Goal: Task Accomplishment & Management: Manage account settings

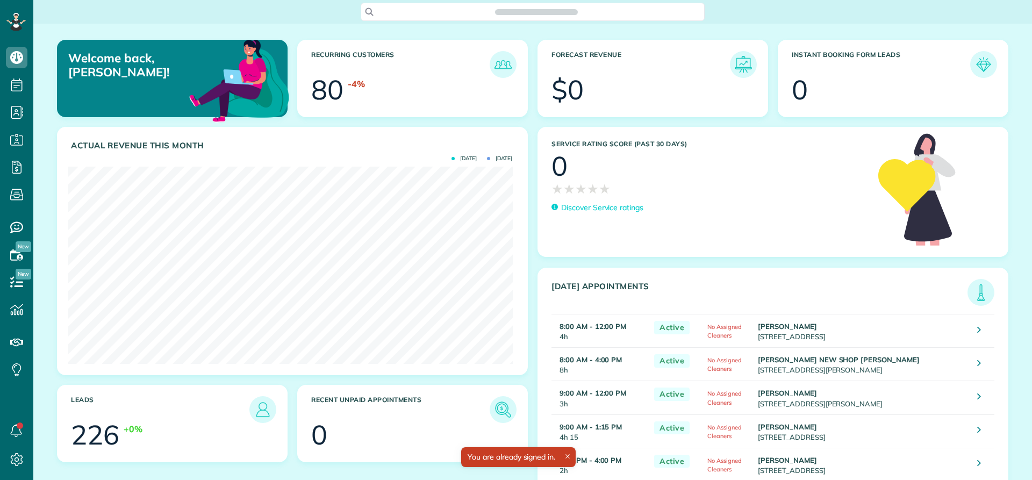
scroll to position [197, 444]
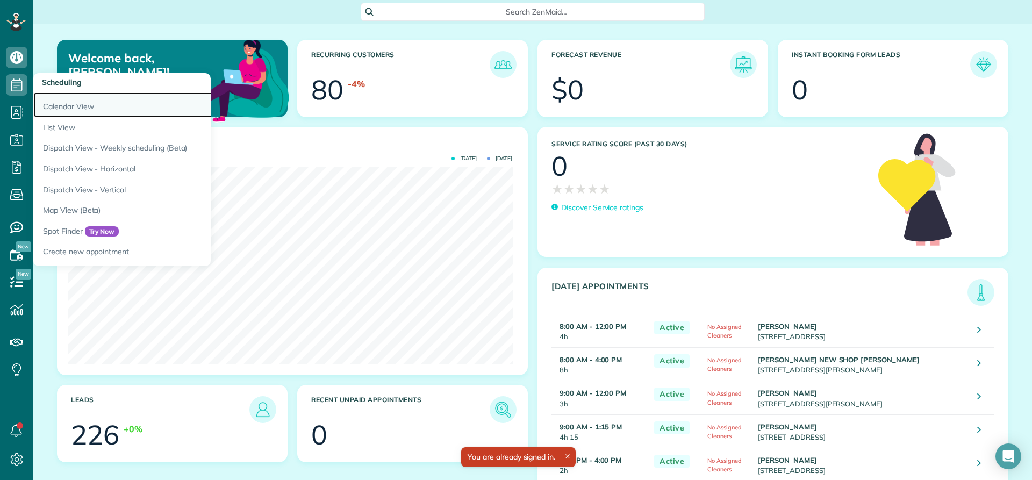
click at [66, 109] on link "Calendar View" at bounding box center [167, 104] width 269 height 25
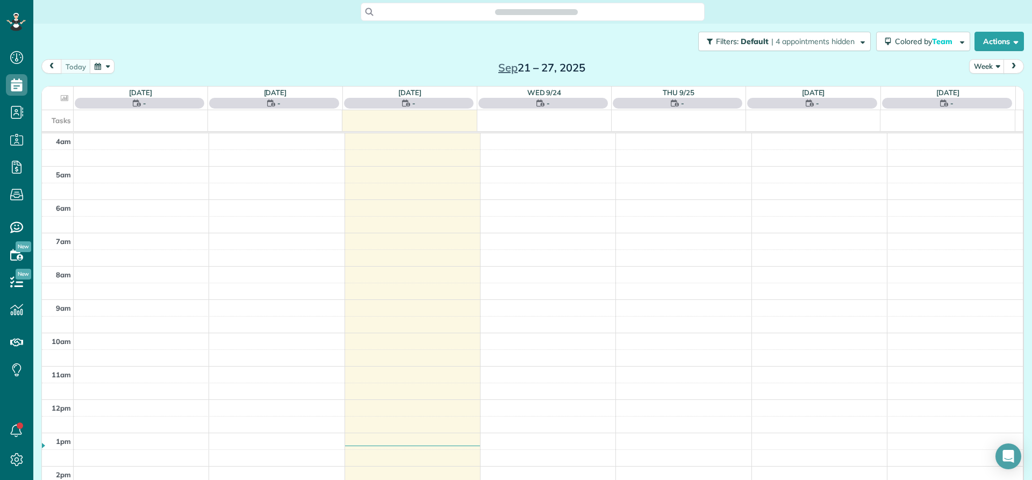
scroll to position [101, 0]
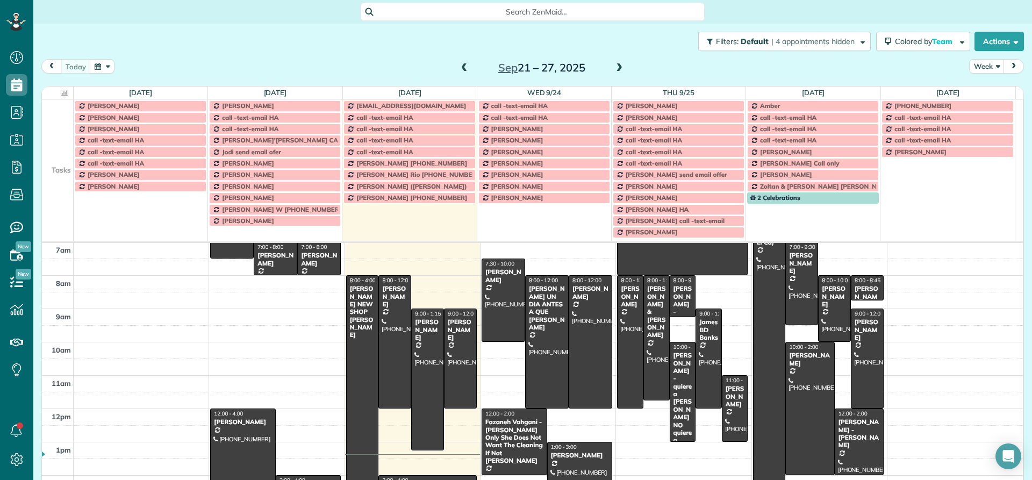
click at [61, 154] on td at bounding box center [58, 151] width 32 height 11
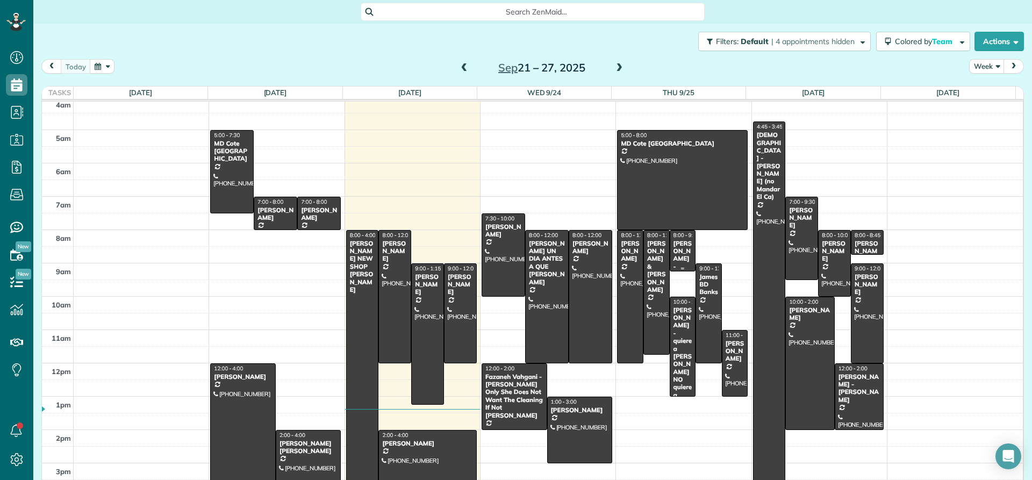
scroll to position [0, 0]
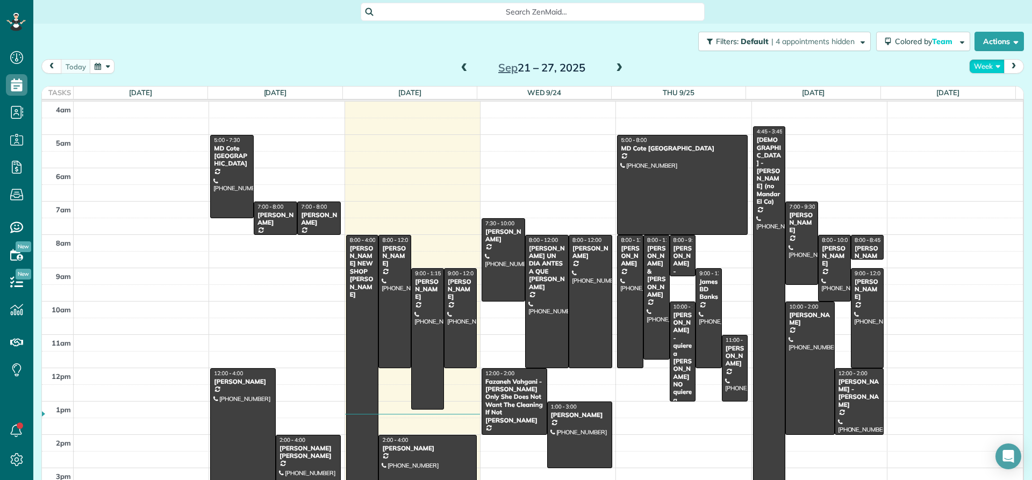
click at [981, 67] on button "Week" at bounding box center [986, 66] width 35 height 15
click at [981, 91] on link "Day" at bounding box center [1012, 92] width 85 height 22
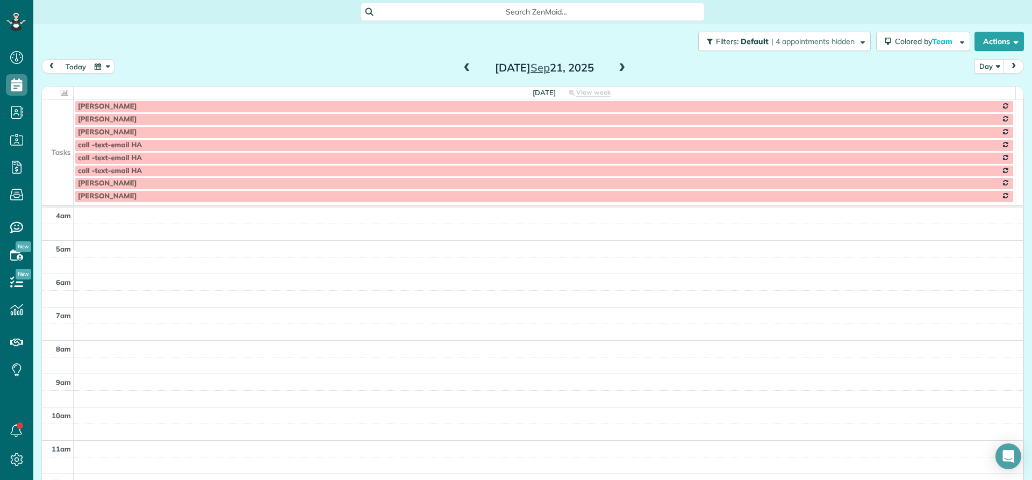
scroll to position [101, 0]
click at [51, 112] on td at bounding box center [58, 105] width 32 height 13
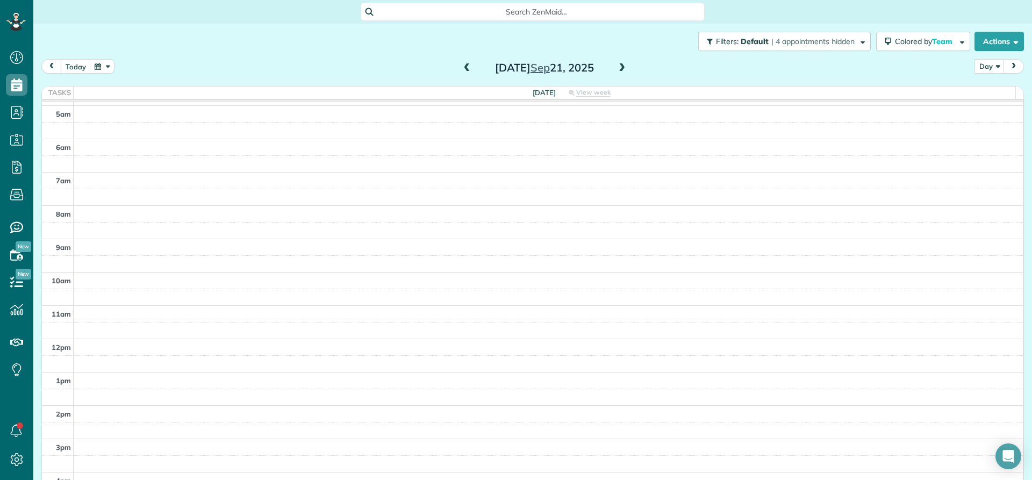
scroll to position [0, 0]
click at [616, 68] on span at bounding box center [622, 68] width 12 height 10
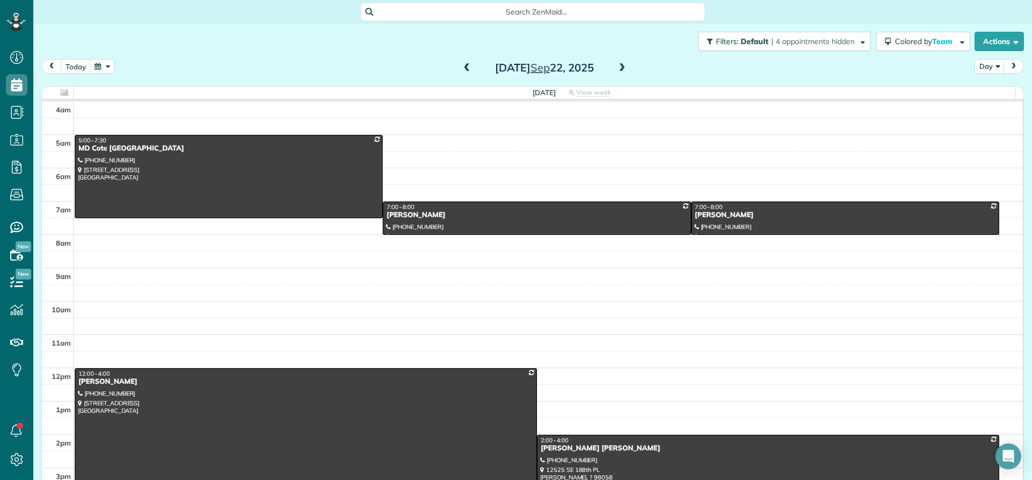
click at [619, 69] on span at bounding box center [622, 68] width 12 height 10
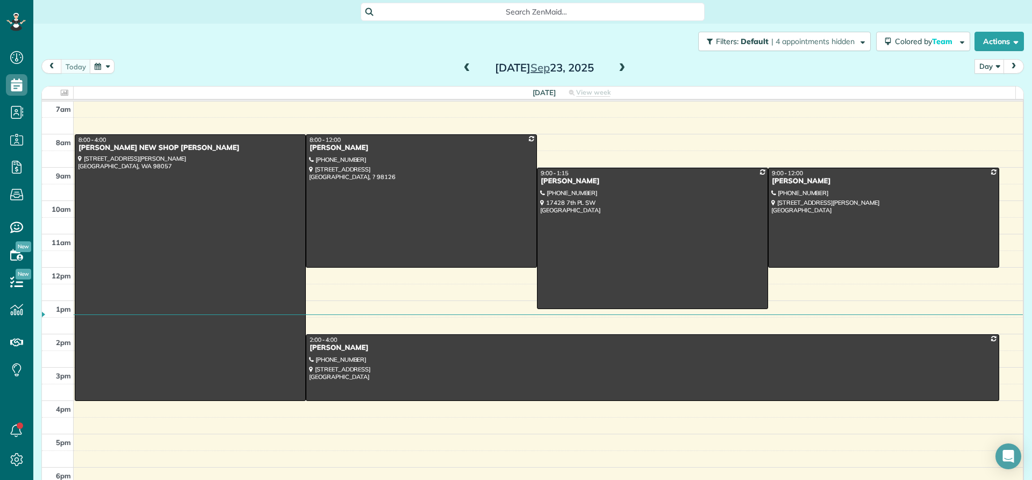
click at [618, 66] on span at bounding box center [622, 68] width 12 height 10
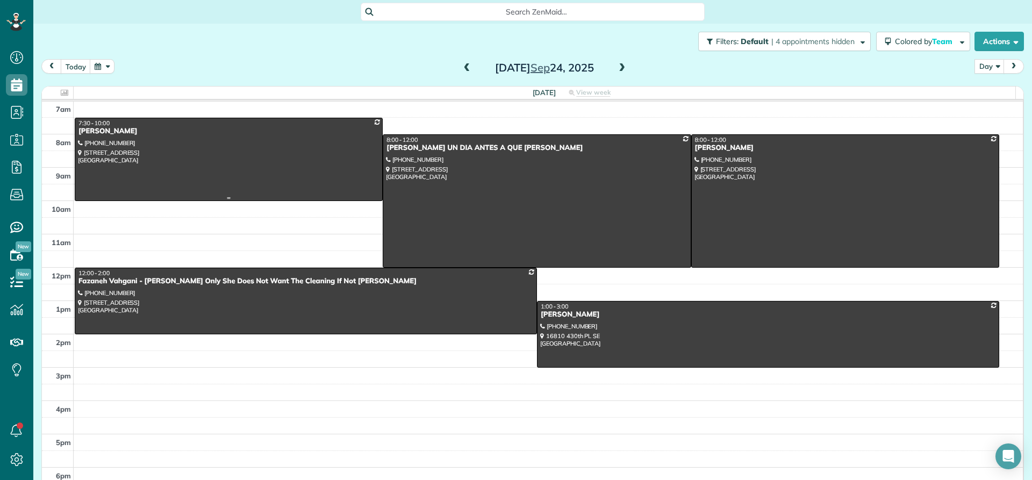
click at [117, 133] on div "Jeannine Fleming" at bounding box center [229, 131] width 302 height 9
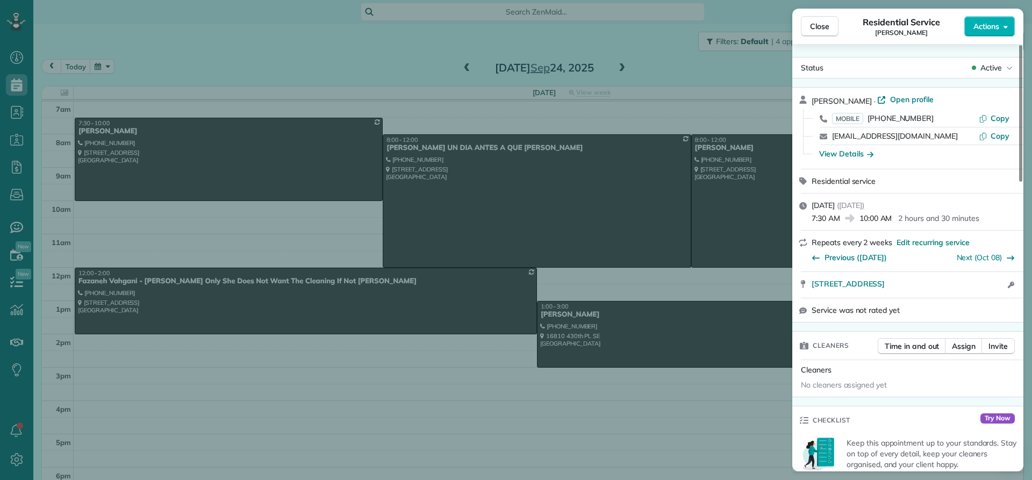
drag, startPoint x: 873, startPoint y: 97, endPoint x: 812, endPoint y: 98, distance: 61.3
click at [810, 98] on div "Jeannine Fleming · Open profile MOBILE (661) 904-1879 Copy jflem1965@gmail.com …" at bounding box center [907, 128] width 231 height 81
click at [843, 156] on div "View Details" at bounding box center [846, 153] width 54 height 11
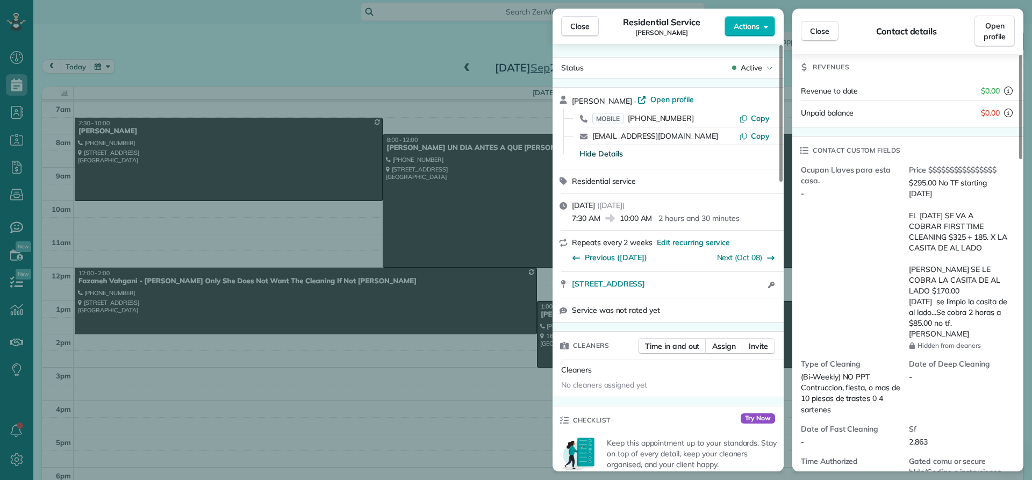
scroll to position [54, 0]
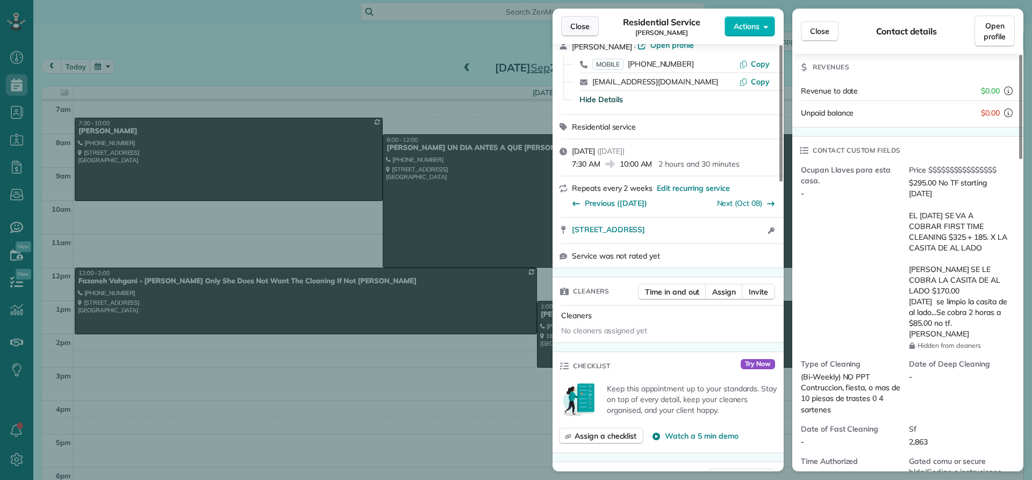
click at [581, 27] on span "Close" at bounding box center [579, 26] width 19 height 11
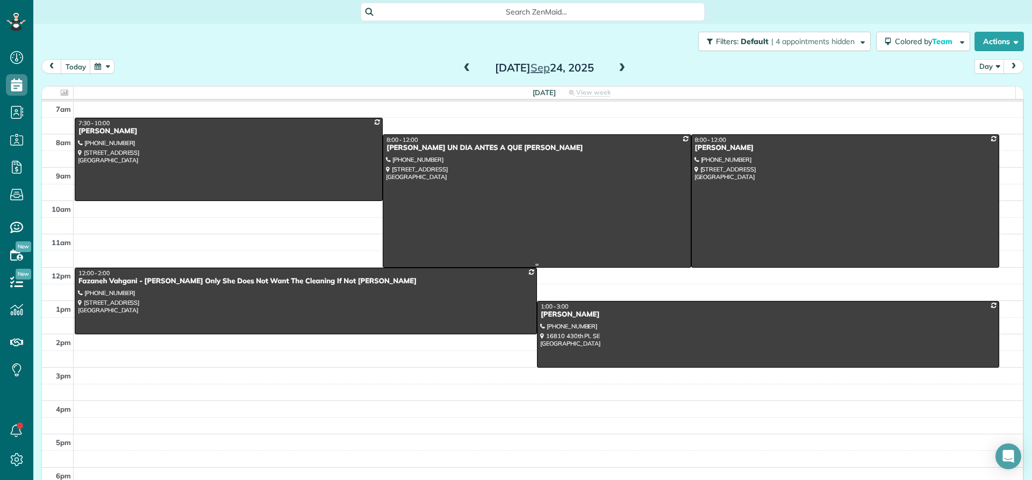
click at [406, 147] on div "Adam AVISAR UN DIA ANTES A QUE ORA Sparks" at bounding box center [537, 148] width 302 height 9
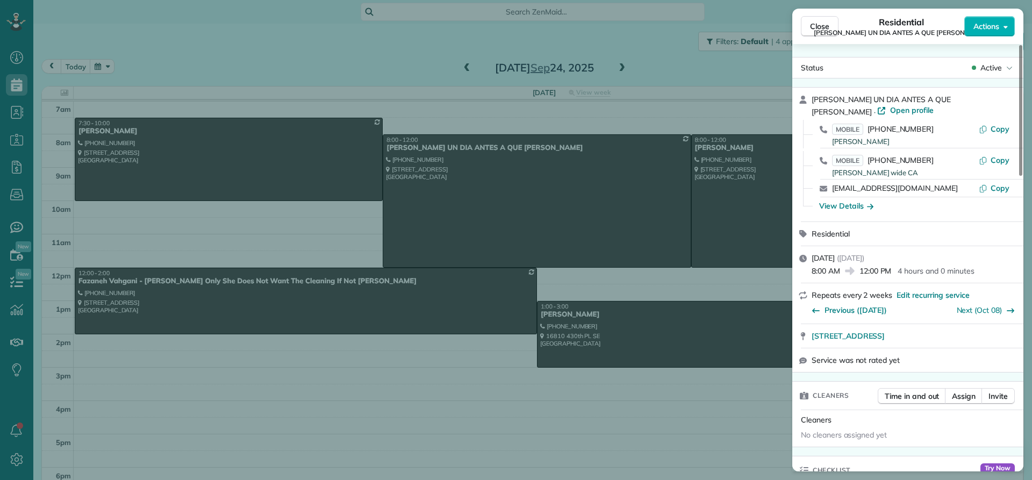
drag, startPoint x: 988, startPoint y: 97, endPoint x: 810, endPoint y: 96, distance: 177.9
click at [810, 96] on div "Adam AVISAR UN DIA ANTES A QUE ORA Sparks · Open profile MOBILE (206) 794-7004 …" at bounding box center [907, 155] width 231 height 134
click at [861, 206] on div "View Details" at bounding box center [846, 205] width 54 height 11
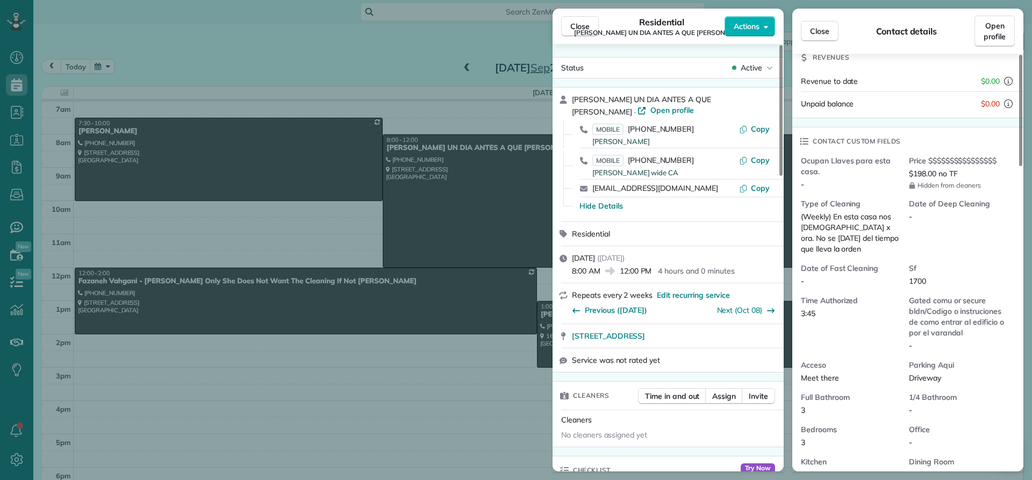
scroll to position [215, 0]
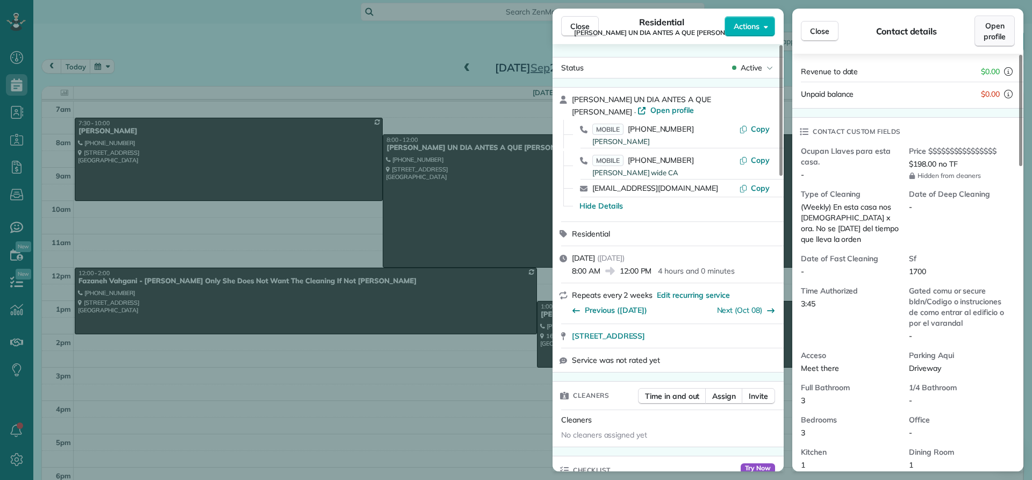
click at [987, 28] on span "Open profile" at bounding box center [995, 31] width 22 height 22
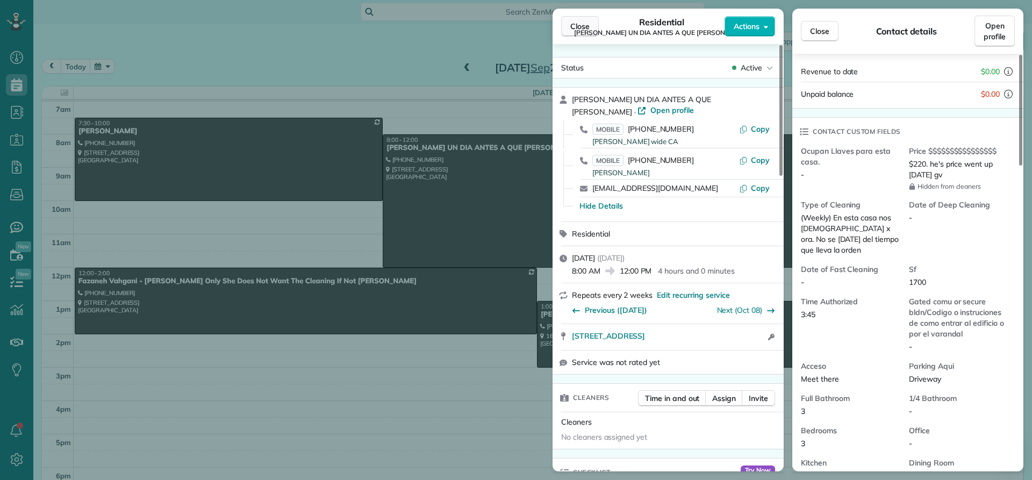
click at [576, 26] on span "Close" at bounding box center [579, 26] width 19 height 11
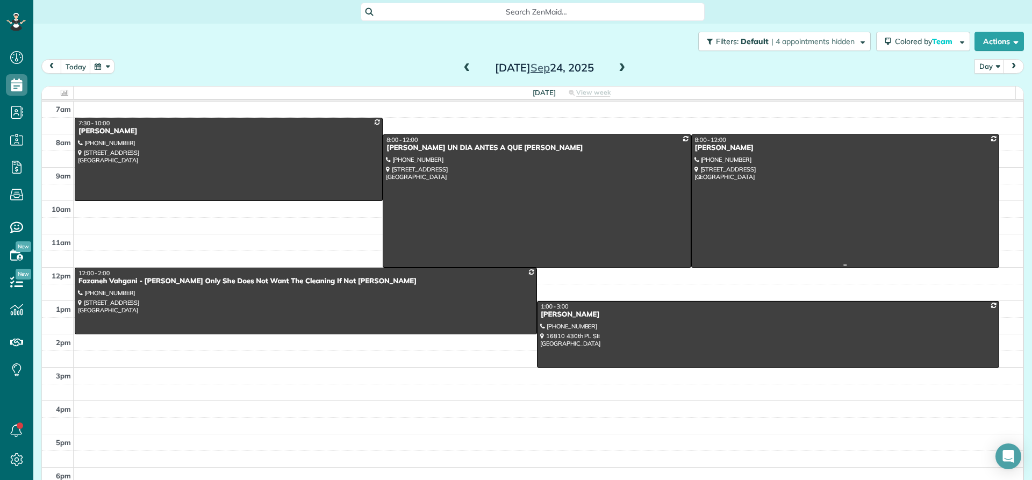
click at [701, 146] on div "Sandra Christianson" at bounding box center [845, 148] width 302 height 9
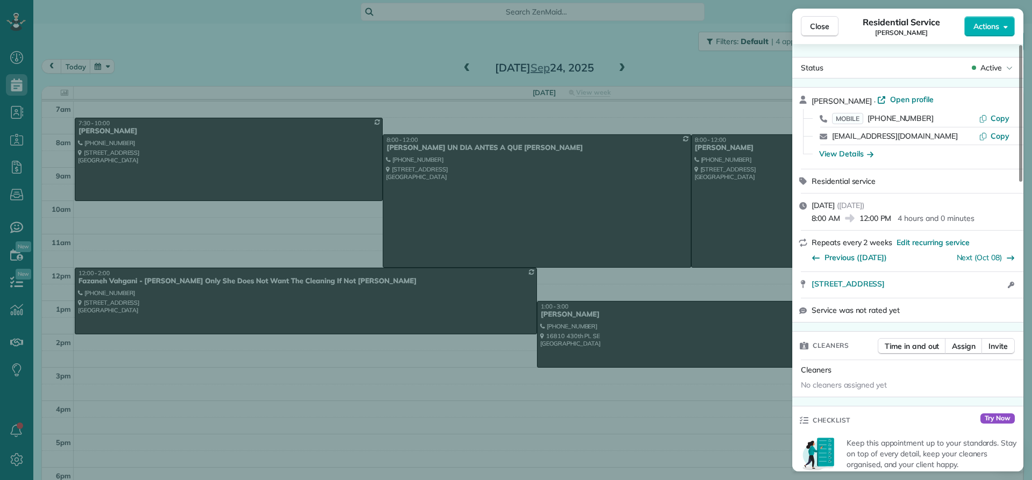
drag, startPoint x: 884, startPoint y: 99, endPoint x: 810, endPoint y: 102, distance: 73.7
click at [810, 102] on div "Sandra Christianson · Open profile MOBILE (253) 347-7888 Copy usersand2@aol.com…" at bounding box center [907, 128] width 231 height 81
click at [850, 154] on div "View Details" at bounding box center [846, 153] width 54 height 11
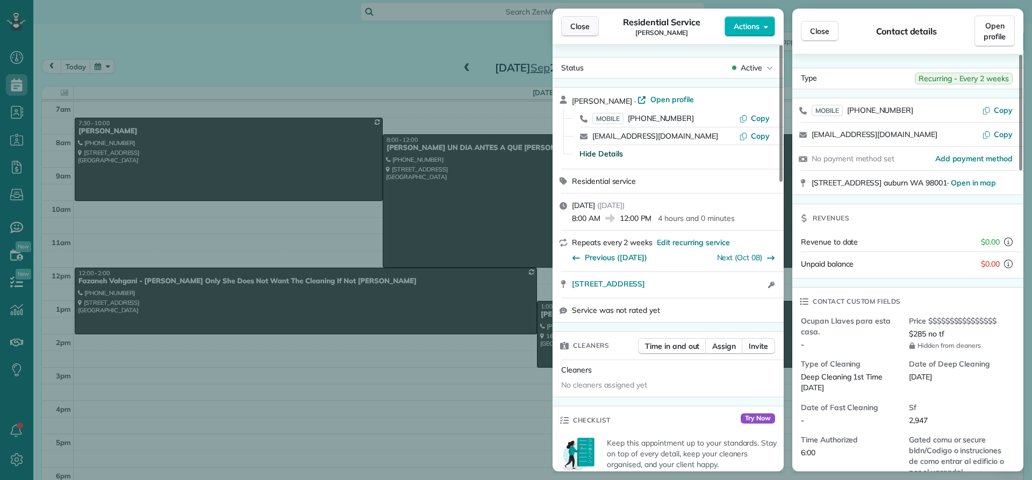
click at [586, 25] on span "Close" at bounding box center [579, 26] width 19 height 11
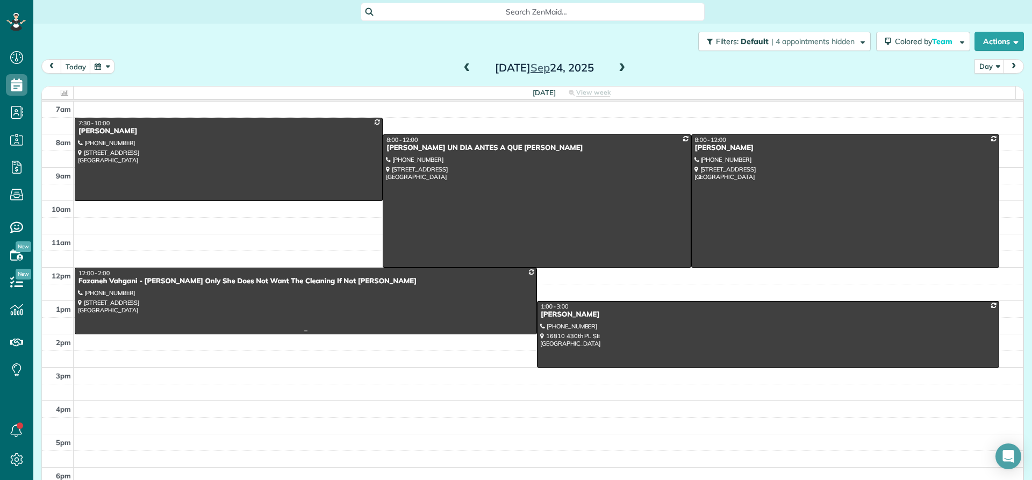
click at [122, 284] on div "Fazaneh Vahgani - Monica Only She Does Not Want The Cleaning If Not Monica" at bounding box center [306, 281] width 456 height 9
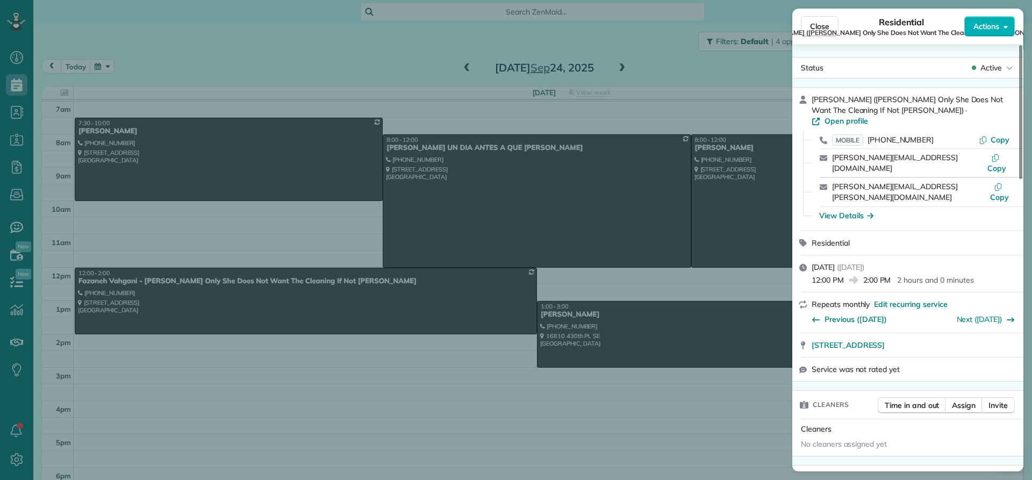
drag, startPoint x: 875, startPoint y: 99, endPoint x: 811, endPoint y: 96, distance: 64.0
click at [811, 96] on div "Fazaneh Vahgani (Monica Only She Does Not Want The Cleaning If Not Monica) · Op…" at bounding box center [907, 159] width 231 height 143
click at [824, 26] on span "Close" at bounding box center [819, 26] width 19 height 11
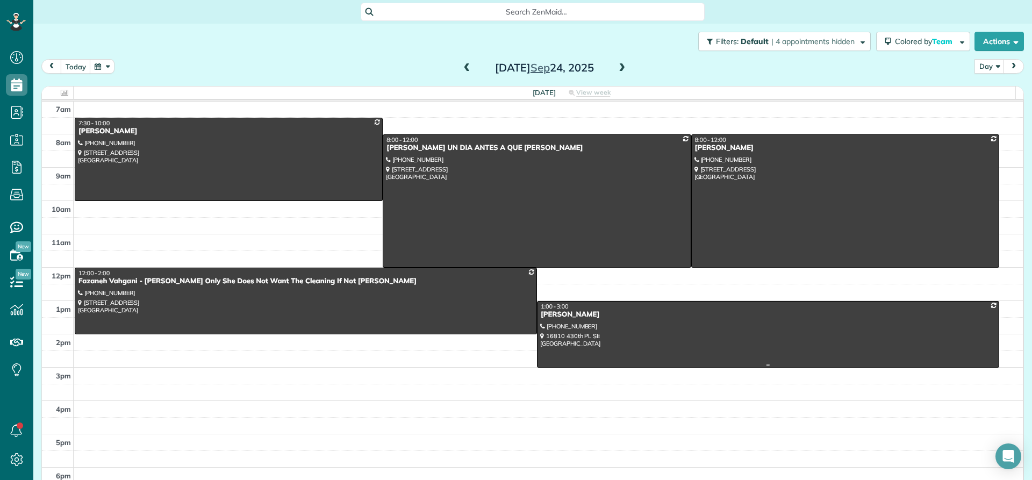
click at [554, 317] on div "Julia Corliss" at bounding box center [768, 314] width 456 height 9
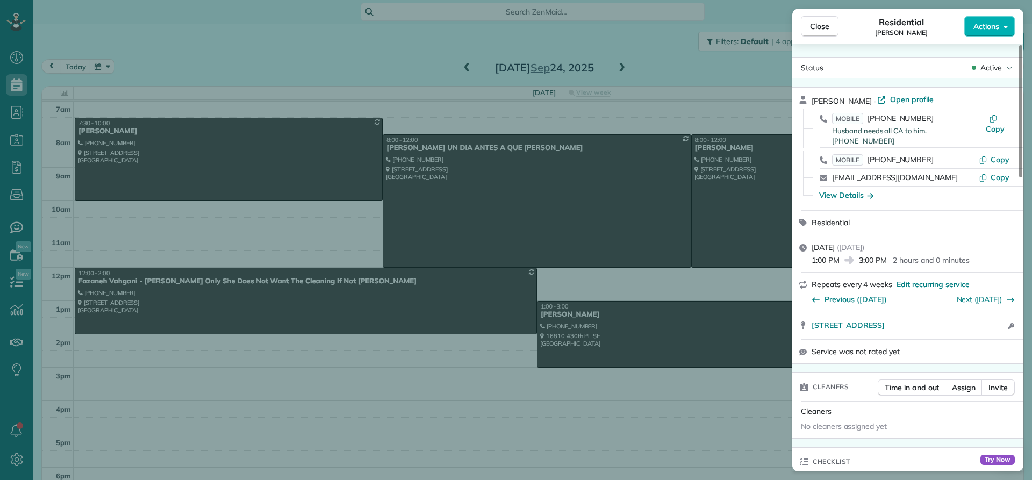
drag, startPoint x: 853, startPoint y: 98, endPoint x: 810, endPoint y: 104, distance: 43.5
click at [808, 102] on div "Julia Corliss · Open profile MOBILE (206) 714-0663 Husband needs all CA to him.…" at bounding box center [907, 149] width 231 height 123
click at [841, 190] on div "View Details" at bounding box center [846, 195] width 54 height 11
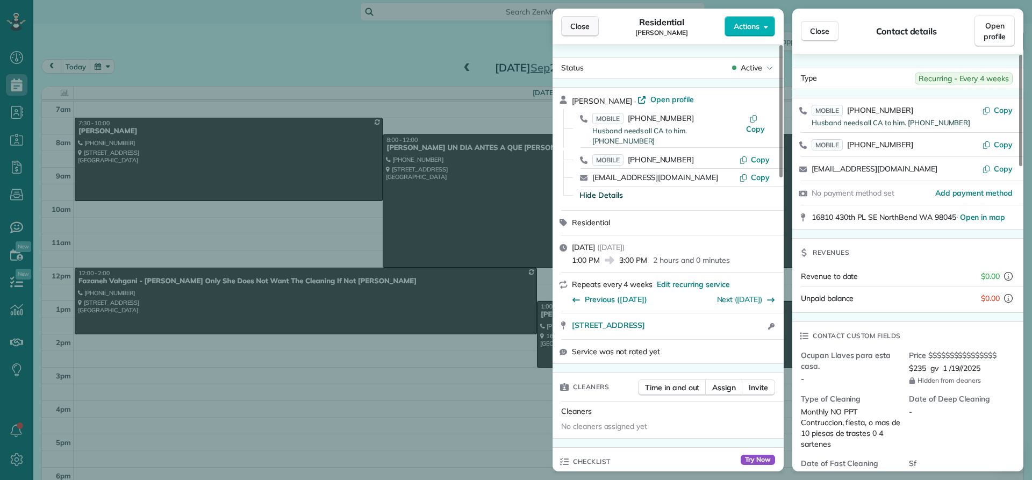
click at [574, 24] on span "Close" at bounding box center [579, 26] width 19 height 11
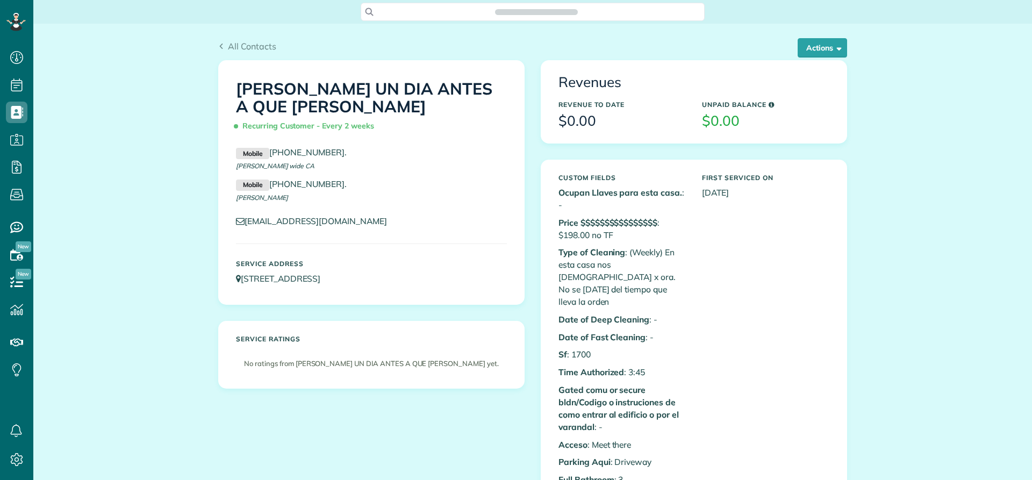
scroll to position [5, 5]
click at [821, 47] on button "Actions" at bounding box center [822, 47] width 49 height 19
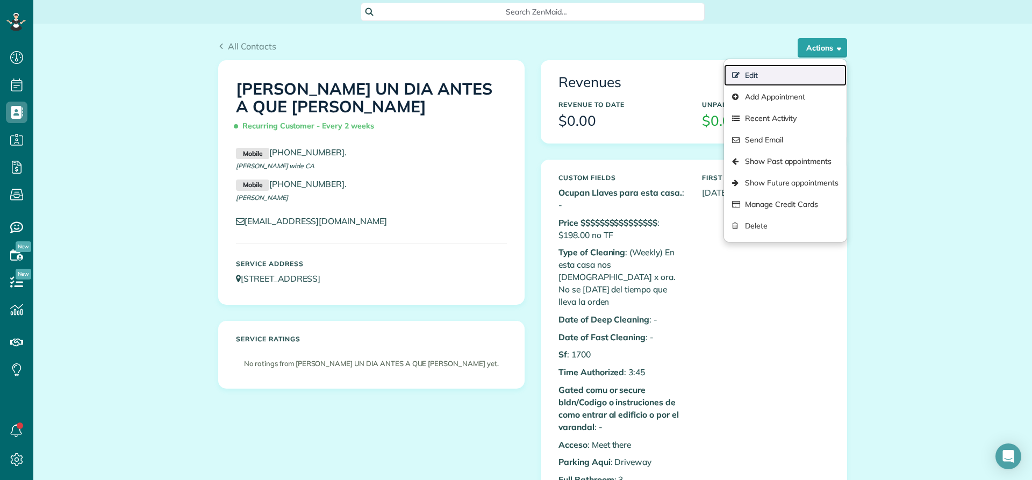
click at [756, 74] on link "Edit" at bounding box center [785, 76] width 123 height 22
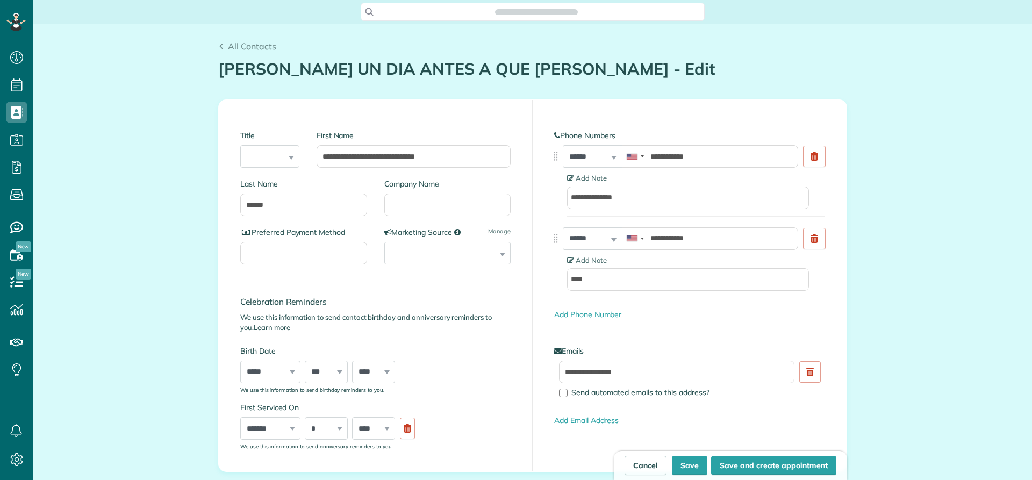
type input "**********"
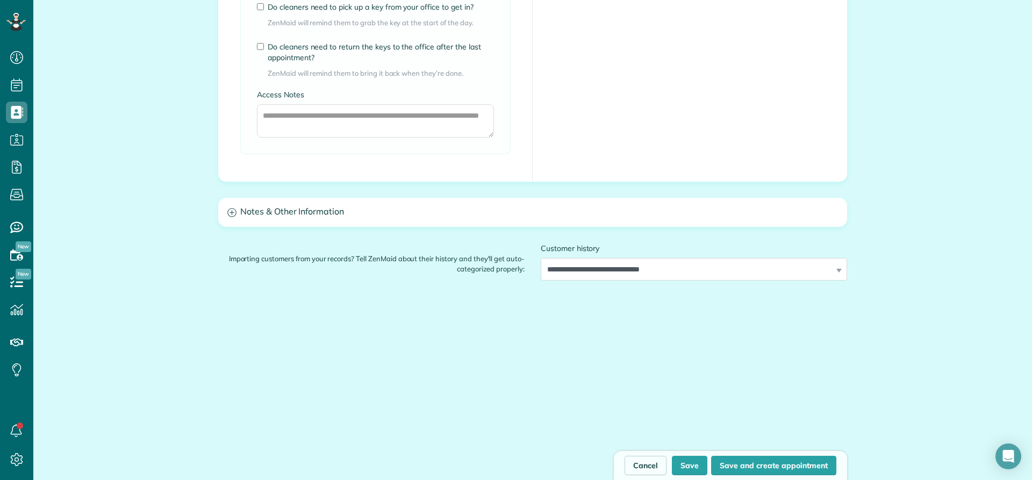
scroll to position [863, 0]
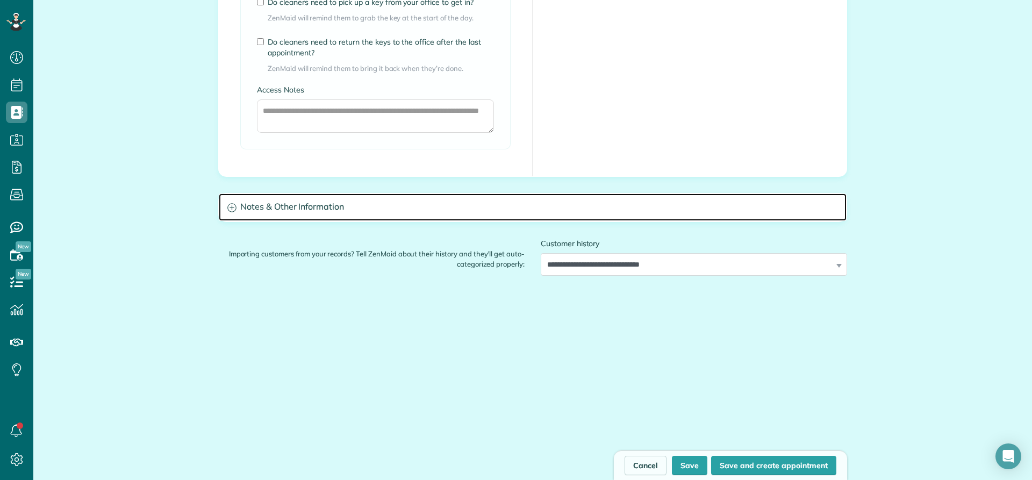
click at [275, 206] on h3 "Notes & Other Information" at bounding box center [533, 207] width 628 height 27
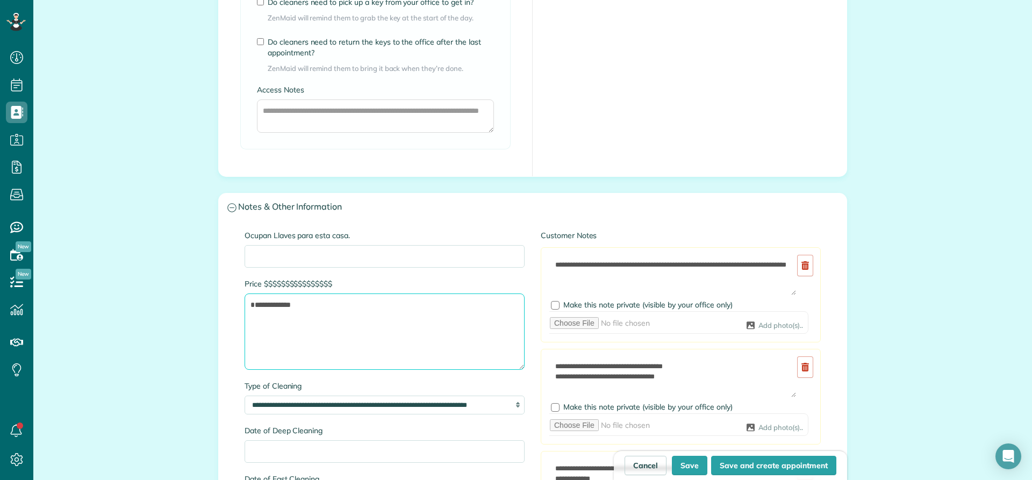
click at [301, 305] on textarea "**********" at bounding box center [385, 331] width 280 height 76
type textarea "**********"
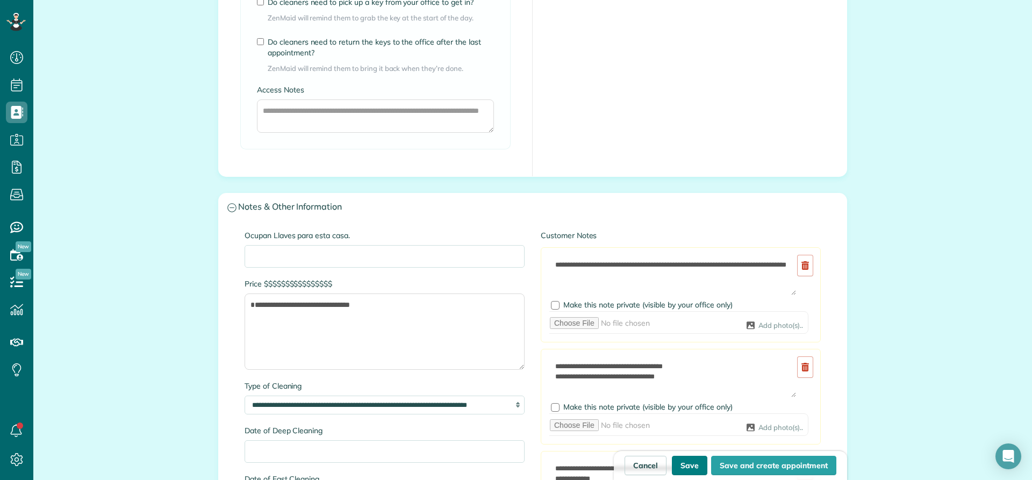
click at [694, 462] on button "Save" at bounding box center [689, 465] width 35 height 19
type input "**********"
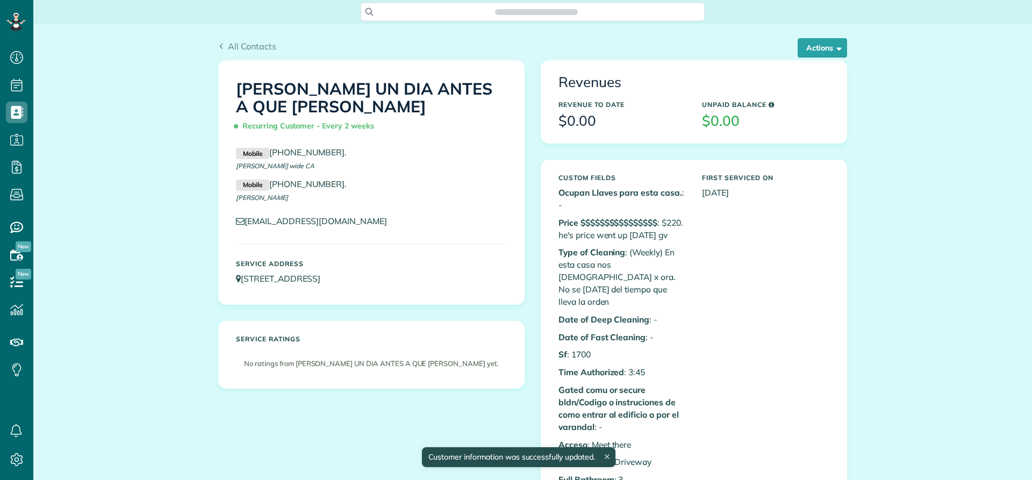
scroll to position [480, 33]
